Goal: Navigation & Orientation: Find specific page/section

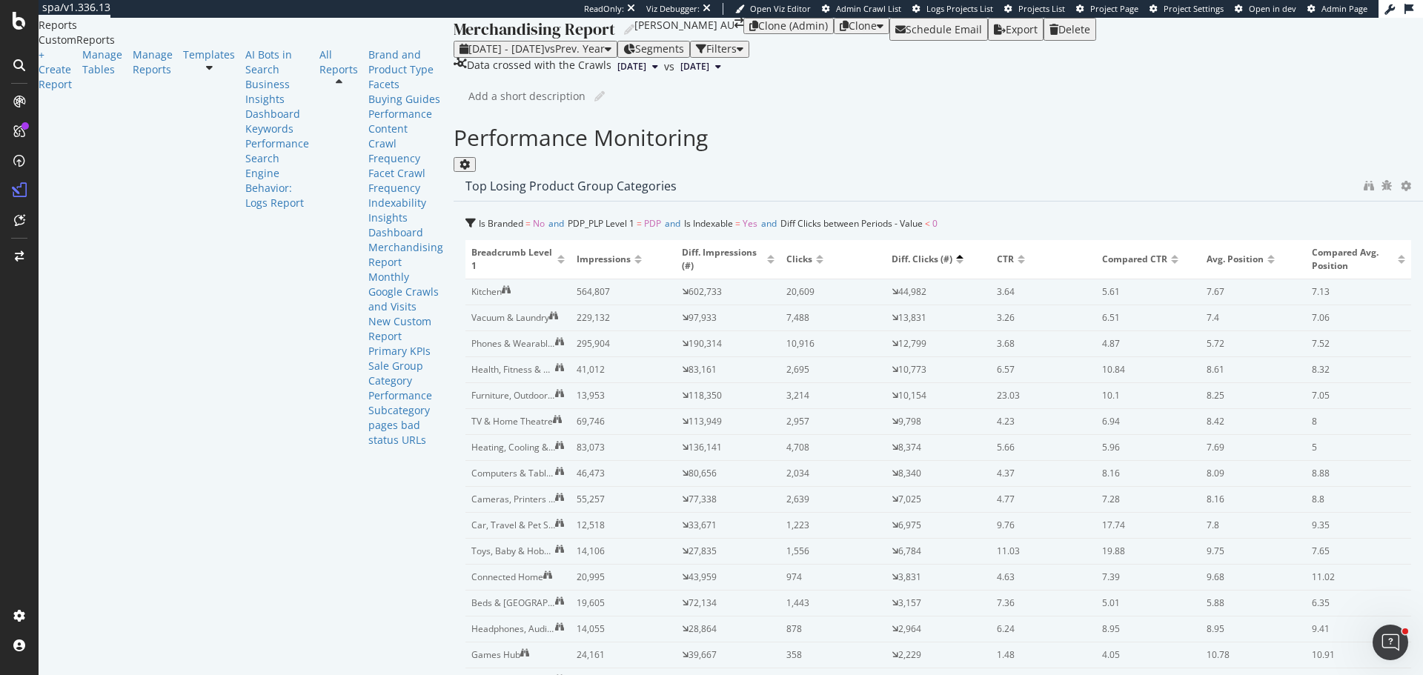
drag, startPoint x: 585, startPoint y: 361, endPoint x: 1366, endPoint y: 373, distance: 781.9
drag, startPoint x: 581, startPoint y: 314, endPoint x: 1373, endPoint y: 317, distance: 792.1
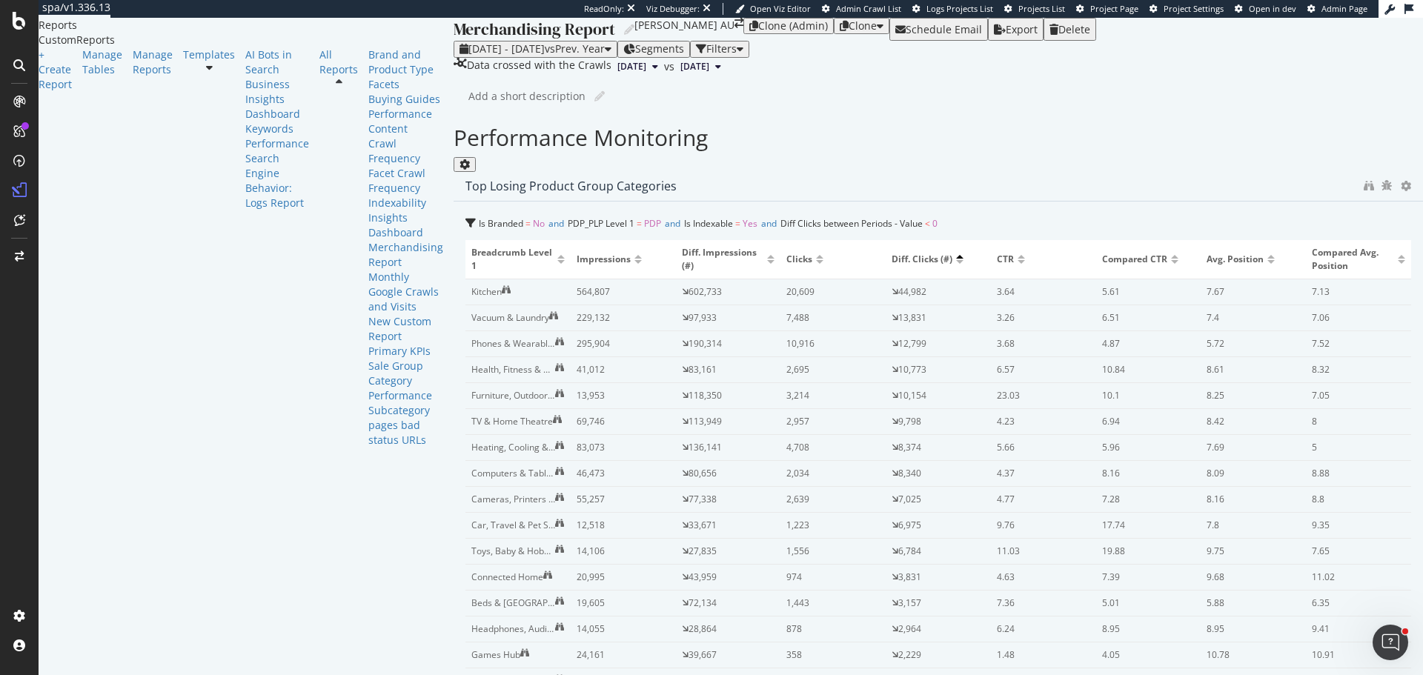
scroll to position [519, 0]
drag, startPoint x: 577, startPoint y: 431, endPoint x: 1352, endPoint y: 420, distance: 775.2
drag, startPoint x: 579, startPoint y: 491, endPoint x: 1371, endPoint y: 485, distance: 792.2
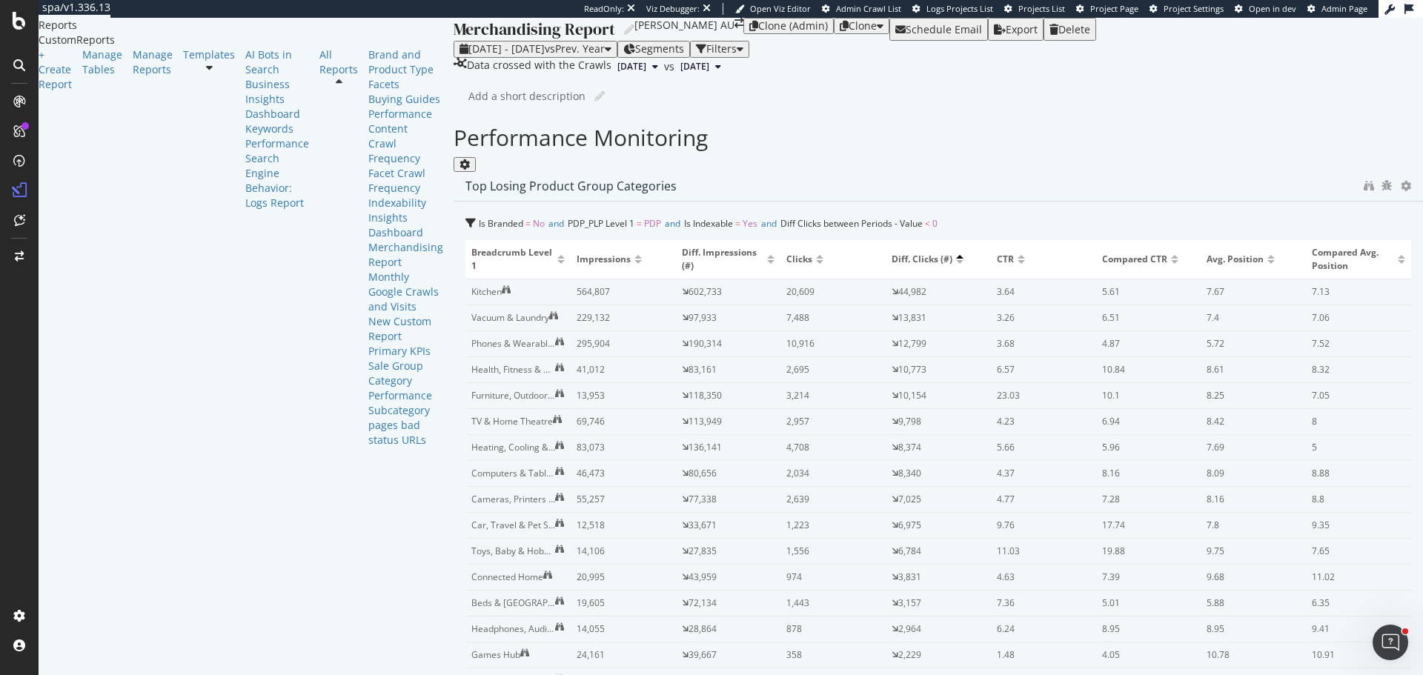
drag, startPoint x: 582, startPoint y: 366, endPoint x: 1360, endPoint y: 346, distance: 777.6
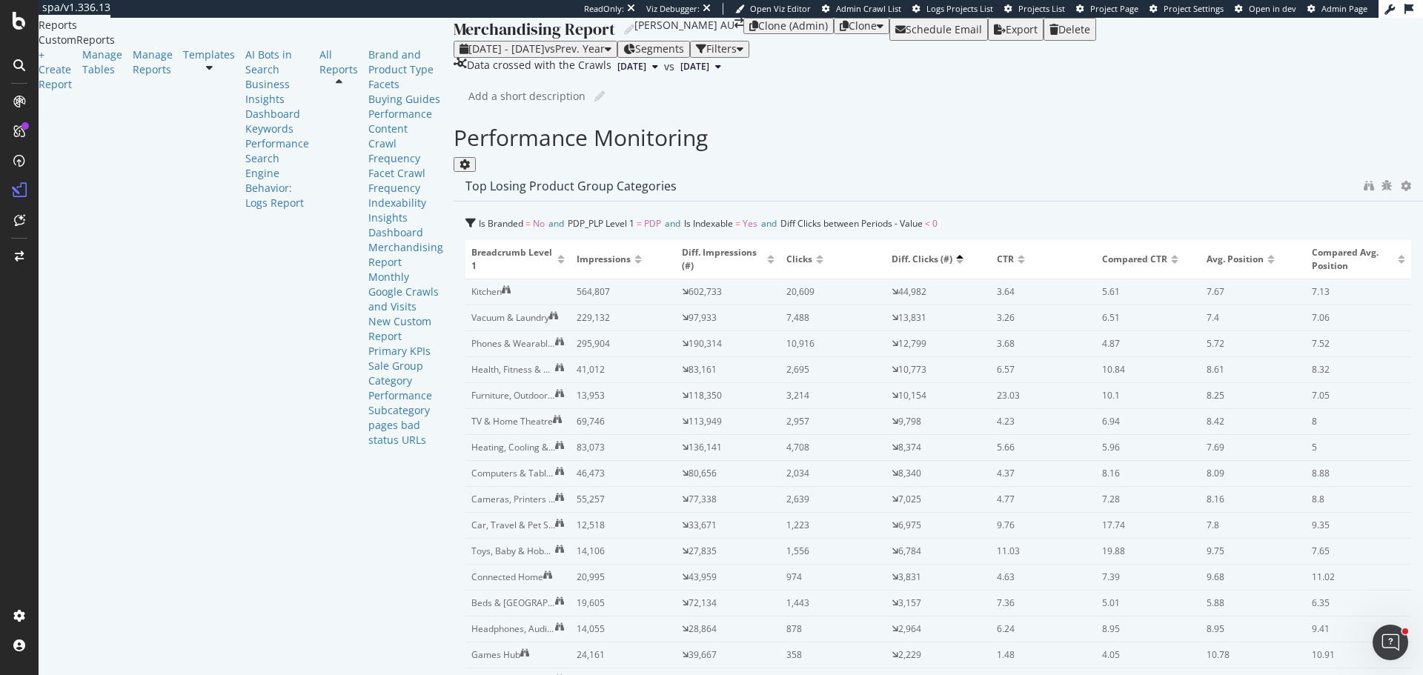
drag, startPoint x: 581, startPoint y: 456, endPoint x: 1339, endPoint y: 449, distance: 758.1
drag, startPoint x: 573, startPoint y: 241, endPoint x: 1353, endPoint y: 246, distance: 780.3
drag, startPoint x: 575, startPoint y: 485, endPoint x: 1360, endPoint y: 478, distance: 785.5
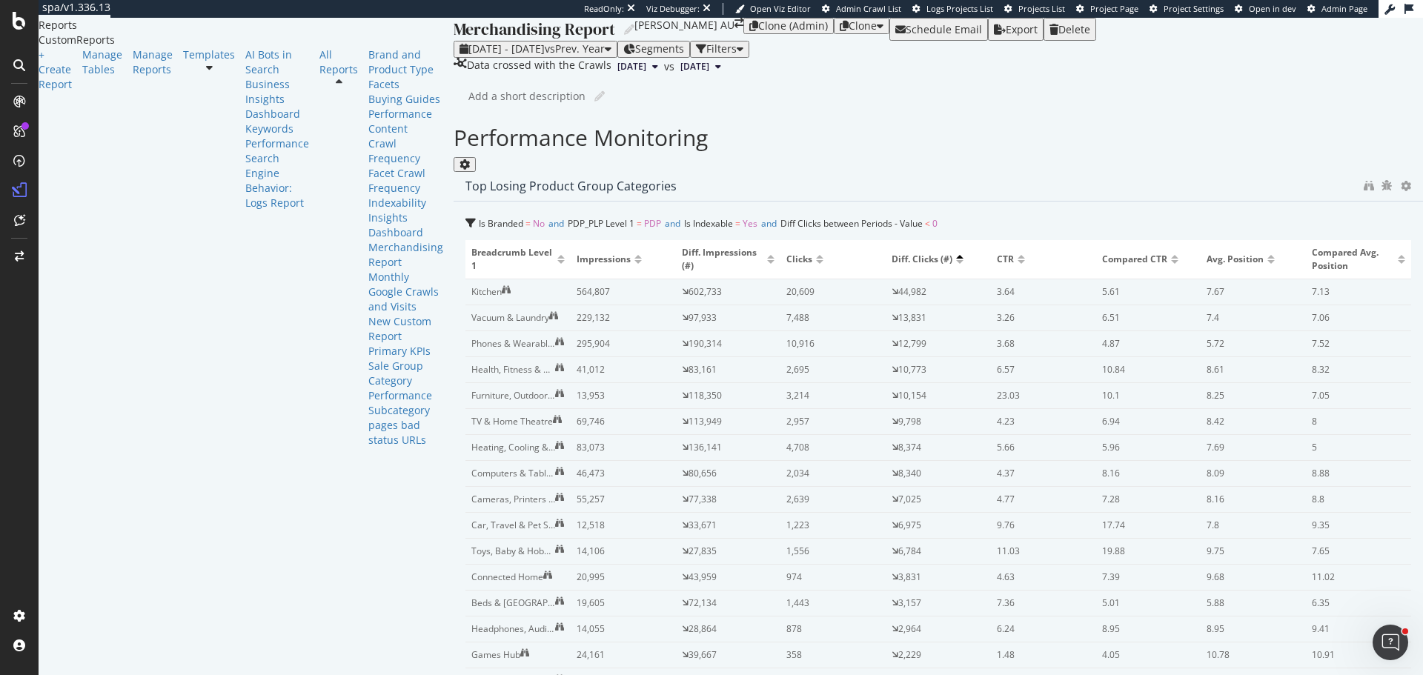
scroll to position [0, 0]
click at [1363, 191] on icon "binoculars" at bounding box center [1368, 186] width 10 height 10
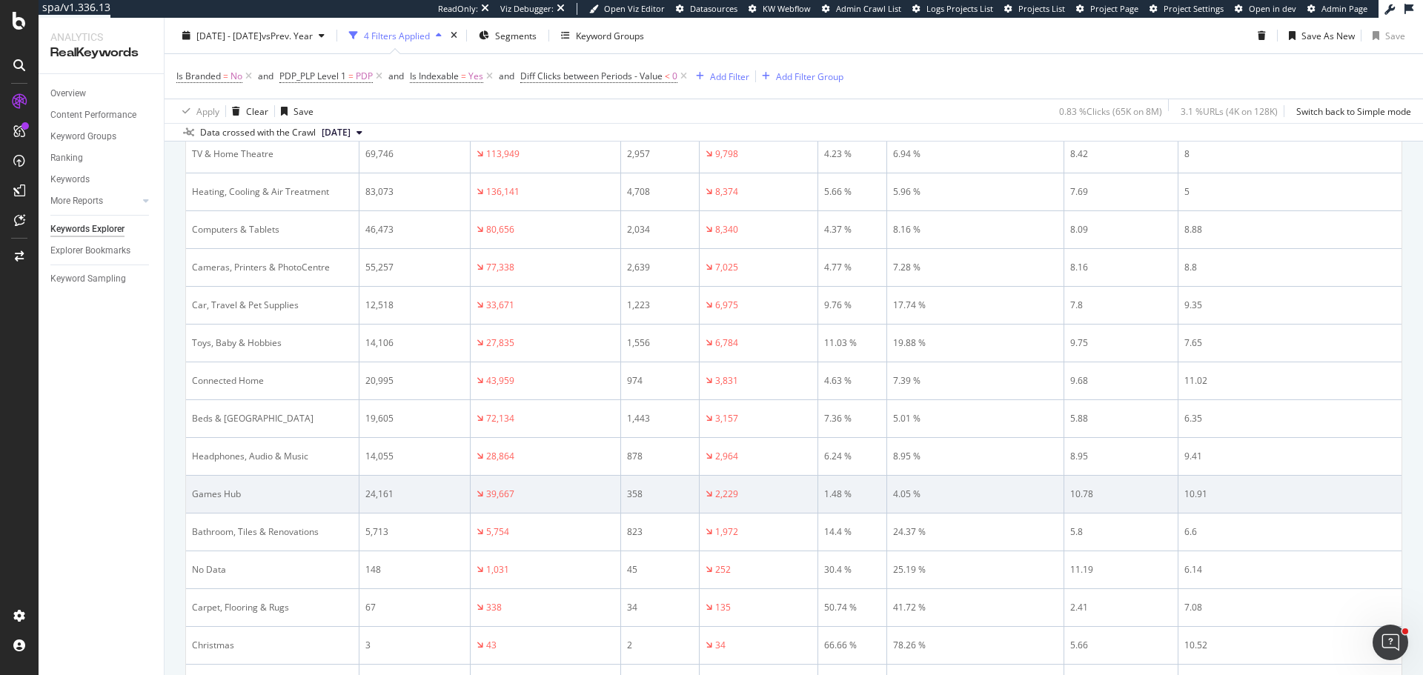
scroll to position [645, 0]
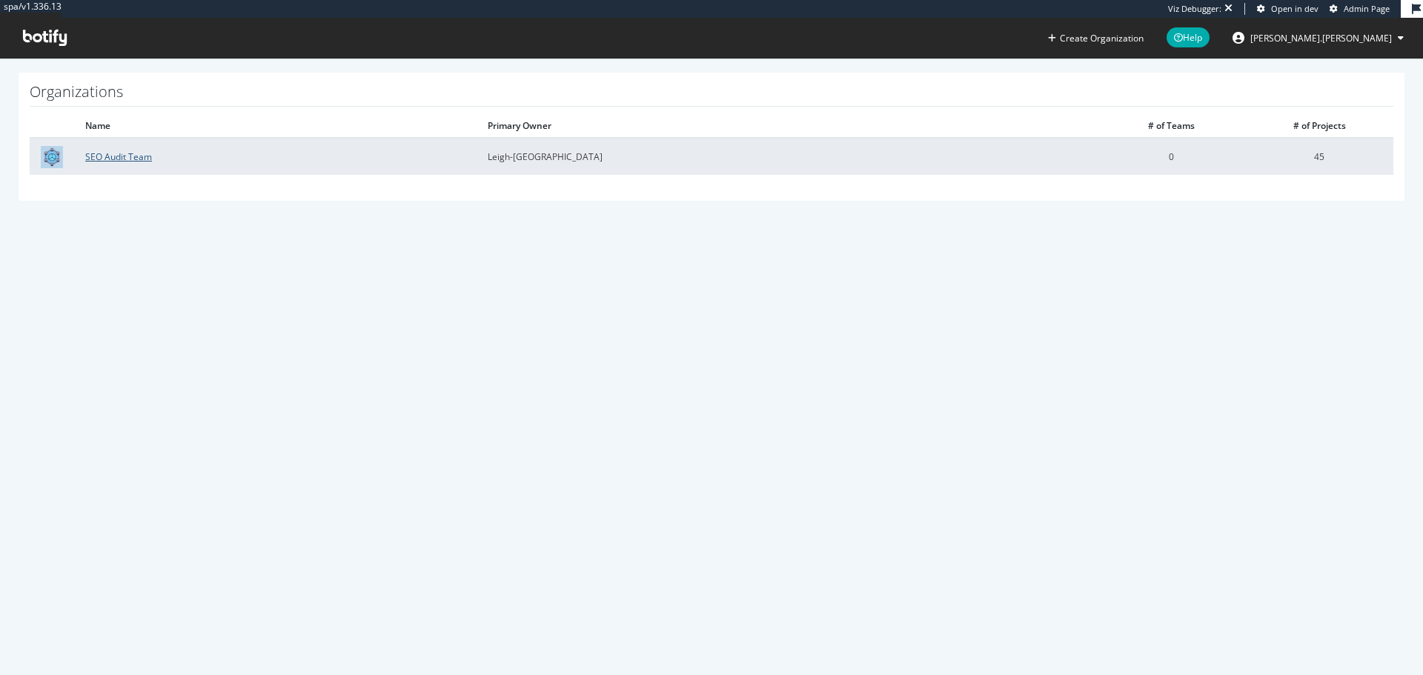
click at [139, 160] on link "SEO Audit Team" at bounding box center [118, 156] width 67 height 13
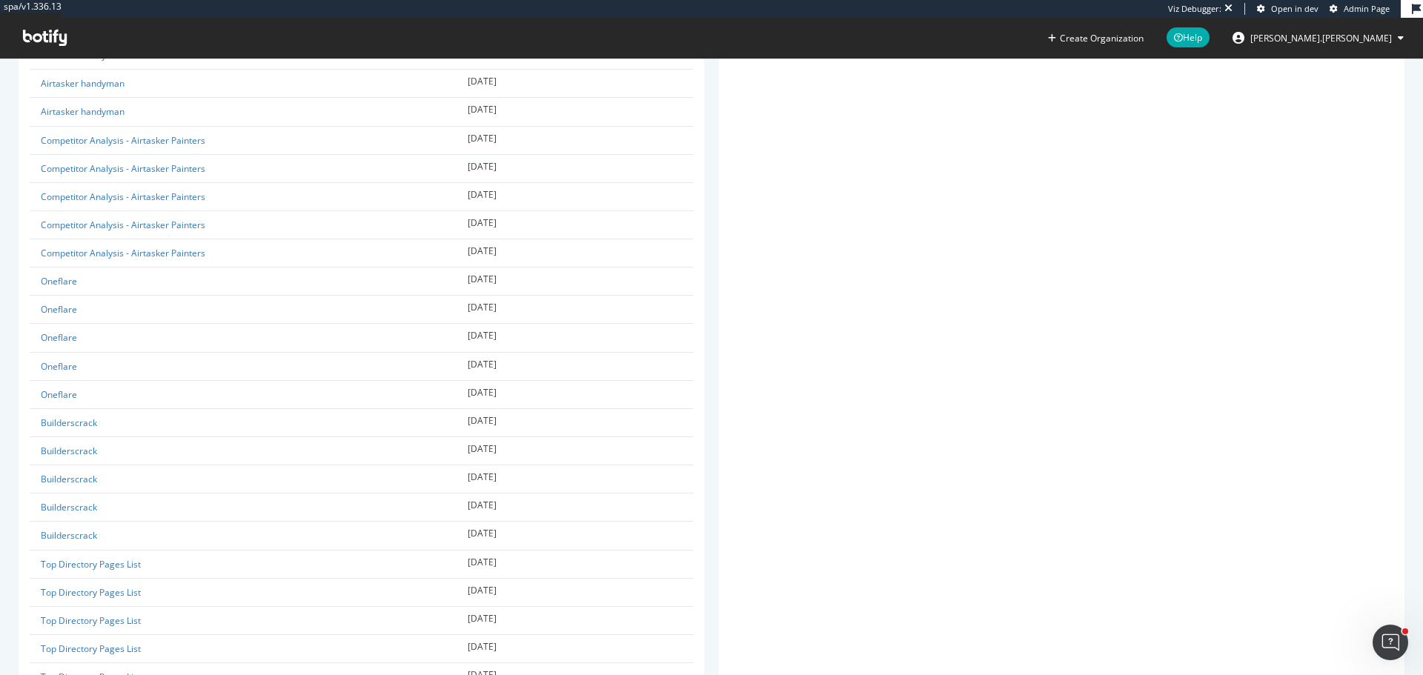
scroll to position [1446, 0]
